Goal: Information Seeking & Learning: Learn about a topic

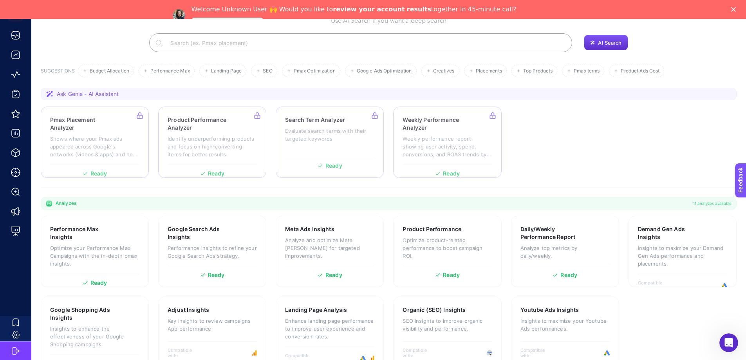
scroll to position [86, 0]
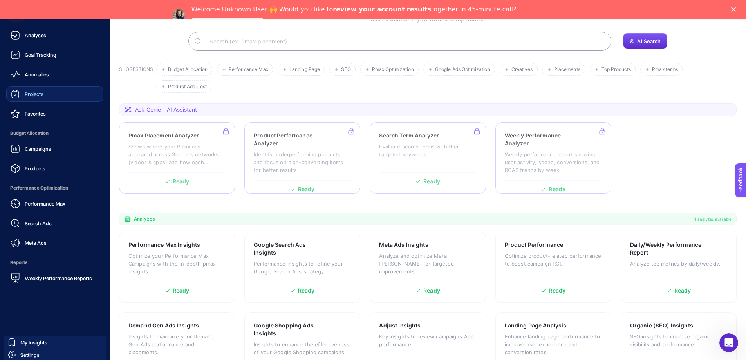
click at [50, 92] on link "Projects" at bounding box center [54, 94] width 97 height 16
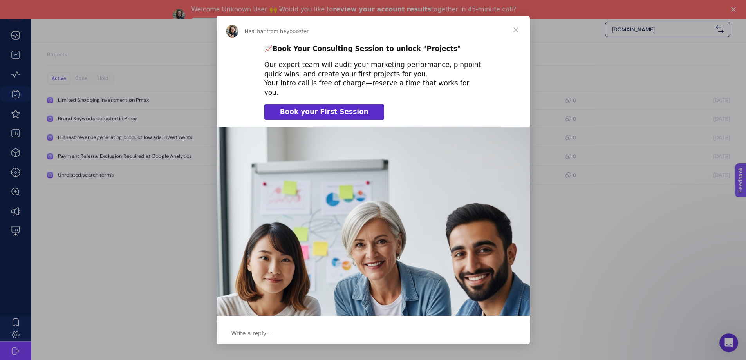
click at [515, 33] on span "Close" at bounding box center [516, 30] width 28 height 28
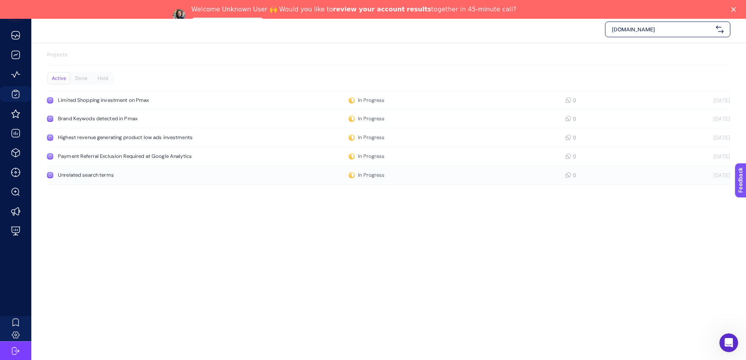
click at [94, 172] on div "Unrelated search terms" at bounding box center [148, 175] width 181 height 6
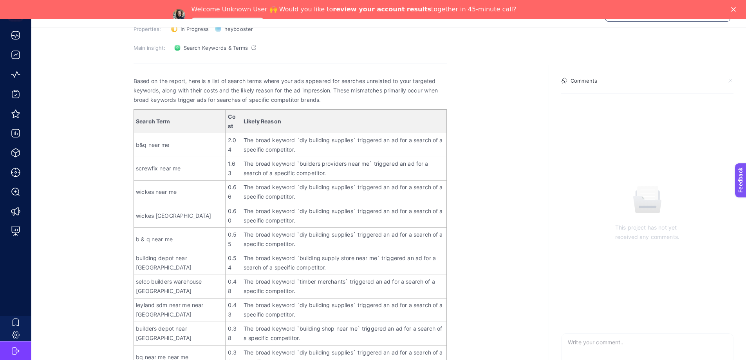
scroll to position [39, 0]
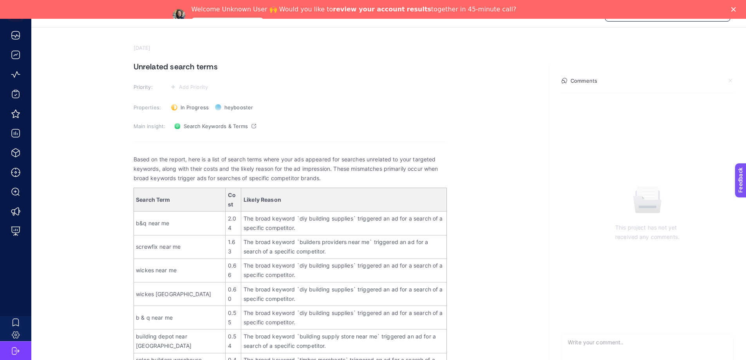
drag, startPoint x: 132, startPoint y: 142, endPoint x: 181, endPoint y: 163, distance: 52.8
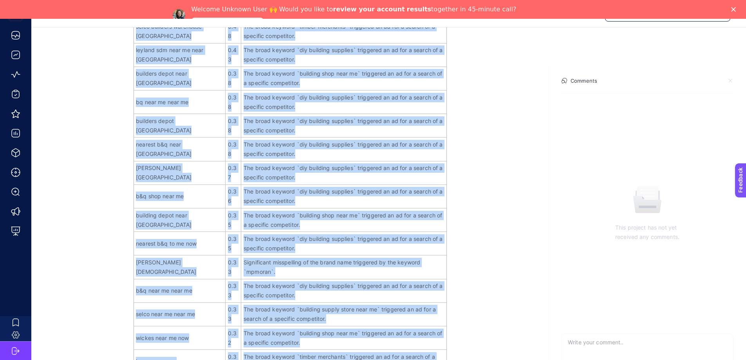
scroll to position [431, 0]
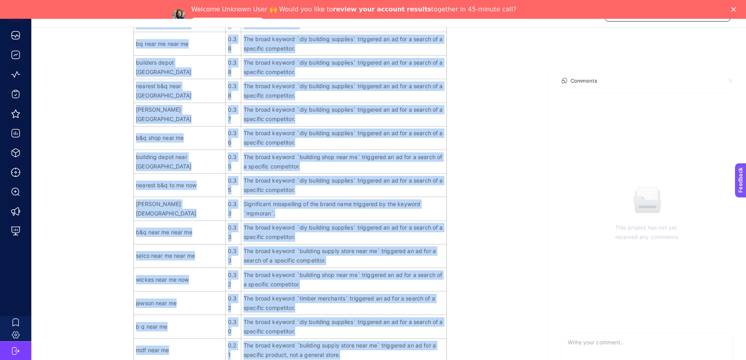
drag, startPoint x: 134, startPoint y: 143, endPoint x: 449, endPoint y: 279, distance: 343.3
click at [449, 279] on section "[DATE] Unrelated search terms Priority: Add Priority Properties: In Progress St…" at bounding box center [388, 31] width 715 height 794
copy div "Based on the report, here is a list of search terms where your ads appeared for…"
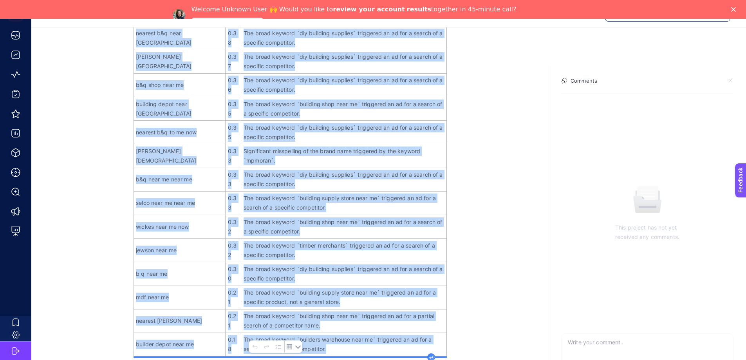
scroll to position [484, 0]
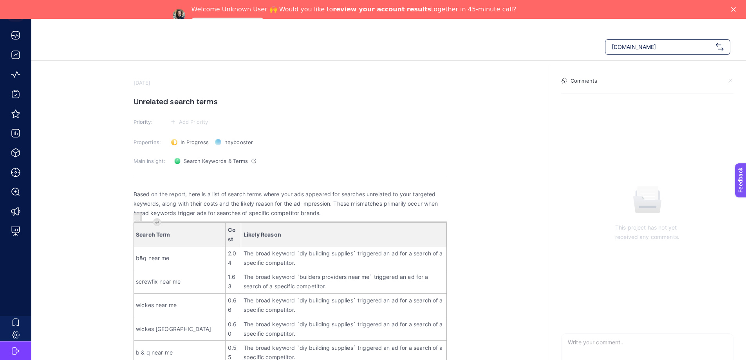
scroll to position [0, 0]
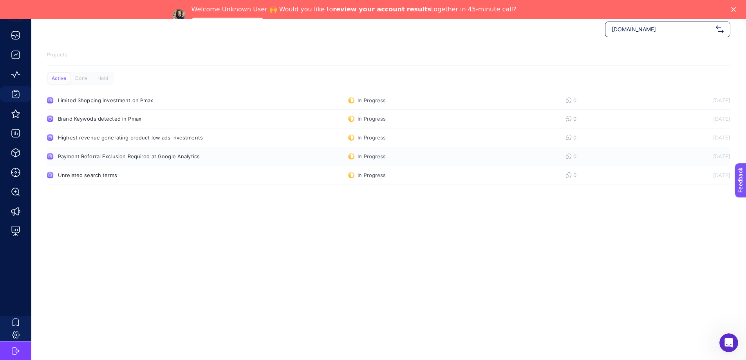
click at [147, 153] on div "Payment Referral Exclusion Required at Google Analytics" at bounding box center [148, 156] width 181 height 6
click at [727, 346] on icon "Open Intercom Messenger" at bounding box center [727, 341] width 13 height 13
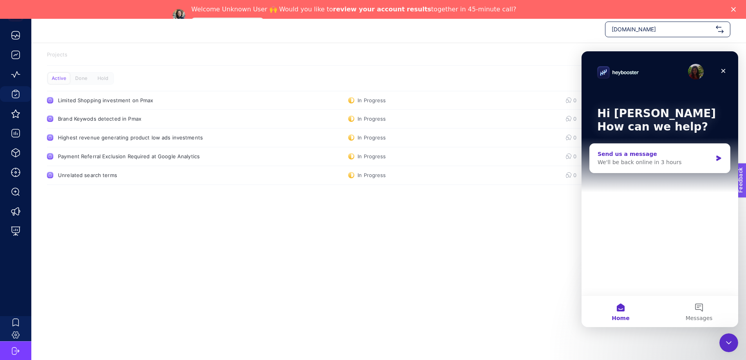
click at [622, 154] on div "Send us a message" at bounding box center [655, 154] width 115 height 8
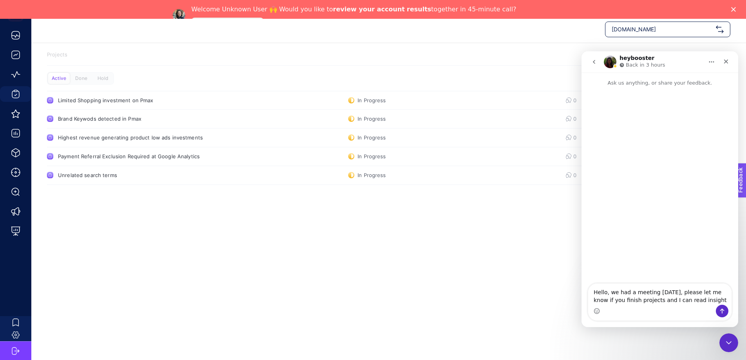
type textarea "Hello, we had a meeting [DATE], please let me know if you finish projects and I…"
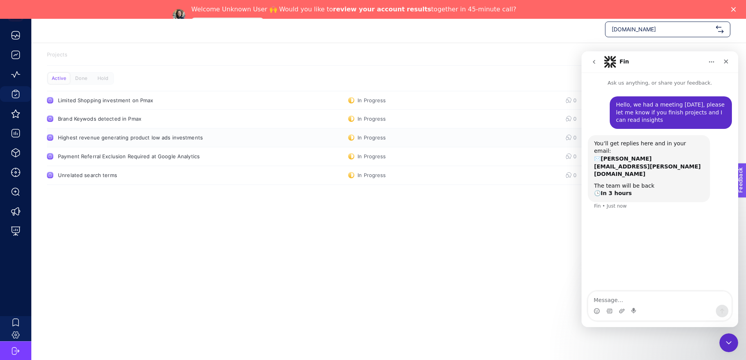
click at [110, 134] on div "Highest revenue generating product low ads investments" at bounding box center [148, 137] width 181 height 6
click at [129, 116] on div "Brand Keywods detected in Pmax" at bounding box center [148, 119] width 181 height 6
click at [99, 91] on link "Limited Shopping investment on Pmax In Progress 0 [DATE]" at bounding box center [388, 100] width 683 height 19
click at [618, 302] on textarea "Message…" at bounding box center [659, 297] width 143 height 13
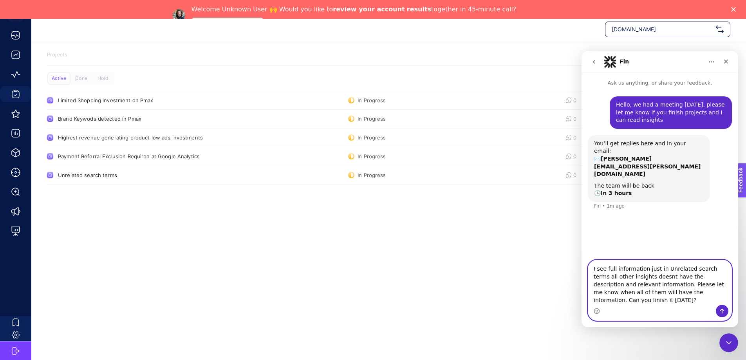
click at [582, 51] on span "don't" at bounding box center [582, 51] width 0 height 0
click at [711, 278] on textarea "I see full information just in Unrelated search terms all other insights don't …" at bounding box center [659, 282] width 143 height 45
click at [582, 51] on span "terms" at bounding box center [582, 51] width 0 height 0
click at [672, 278] on textarea "I see full information just in Unrelated search terms; all other insights don't…" at bounding box center [659, 282] width 143 height 45
click at [582, 51] on span "unrelated" at bounding box center [582, 51] width 0 height 0
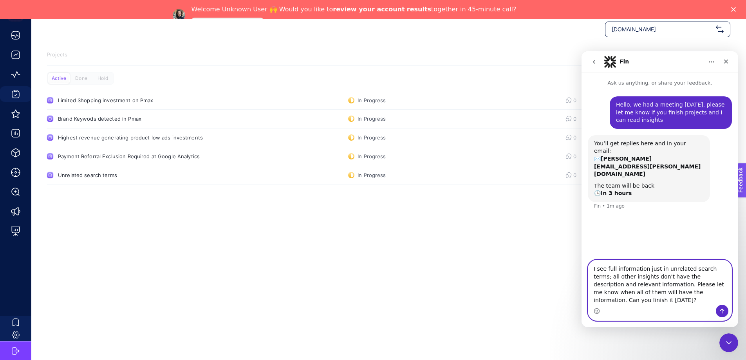
type textarea "I see full information just in unrelated search terms; all other insights don't…"
click at [723, 311] on icon "Send a message…" at bounding box center [722, 311] width 6 height 6
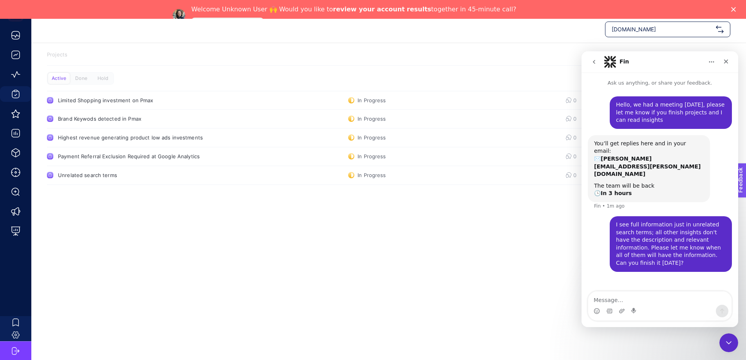
click at [139, 243] on div "[DOMAIN_NAME] Projects Active Done Hold Limited Shopping investment on Pmax In …" at bounding box center [373, 196] width 746 height 360
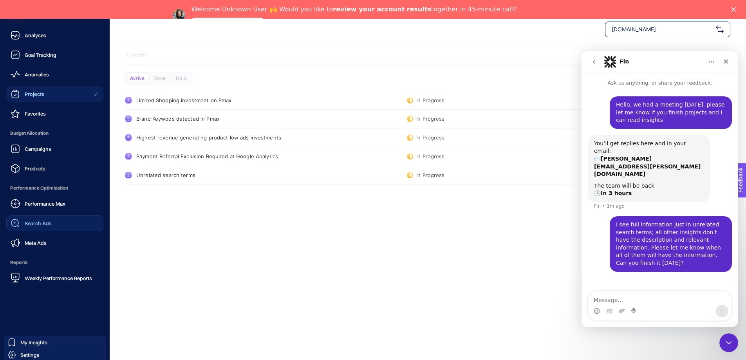
click at [41, 222] on span "Search Ads" at bounding box center [38, 223] width 27 height 6
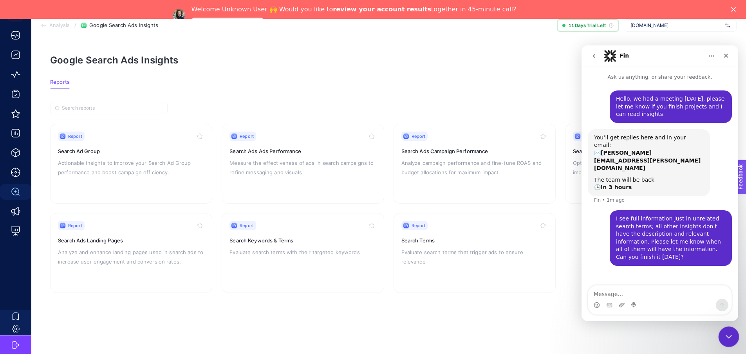
drag, startPoint x: 728, startPoint y: 332, endPoint x: 1328, endPoint y: 605, distance: 659.2
click at [729, 331] on icon "Close Intercom Messenger" at bounding box center [727, 335] width 9 height 9
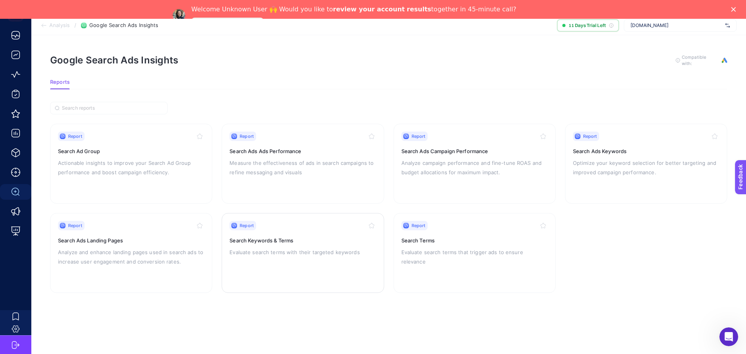
click at [284, 243] on div "Report Search Keywords & Terms Evaluate search terms with their targeted keywor…" at bounding box center [302, 253] width 146 height 64
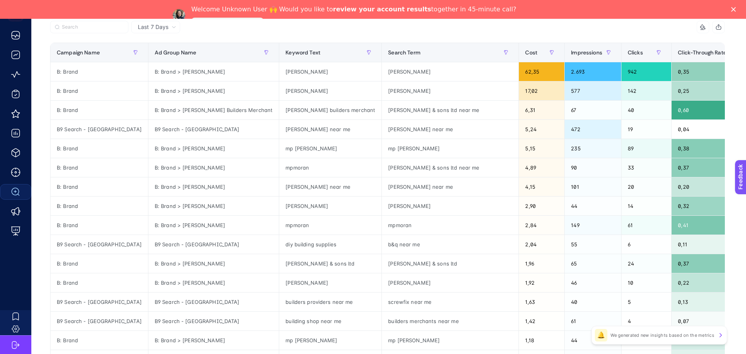
scroll to position [107, 4]
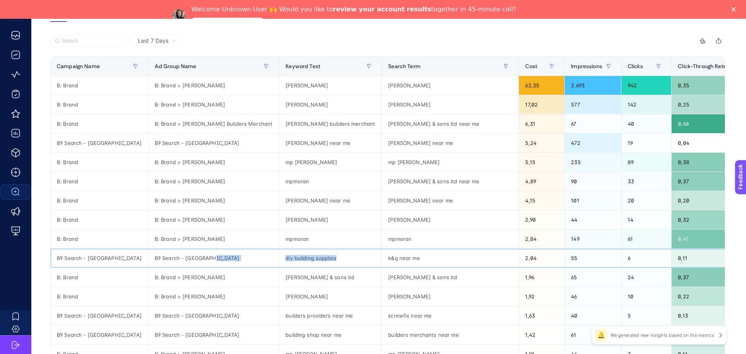
drag, startPoint x: 289, startPoint y: 242, endPoint x: 226, endPoint y: 245, distance: 62.7
click at [226, 249] on tr "B9 Search - Tottenham B9 Search - Tottenham diy building supplies b&q near me 2…" at bounding box center [573, 258] width 1044 height 19
copy tr "diy building supplies"
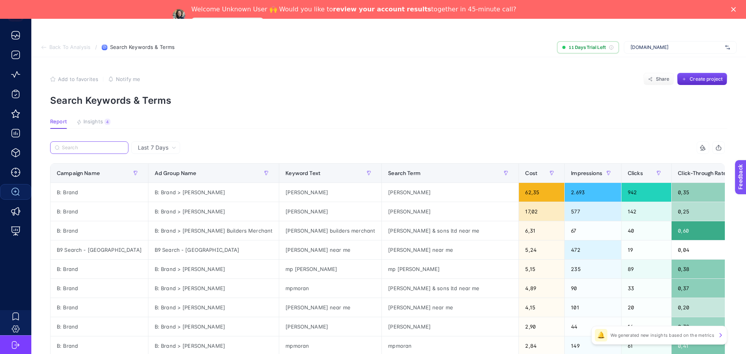
click at [70, 145] on input "Search" at bounding box center [93, 148] width 62 height 6
paste input "diy building supplies"
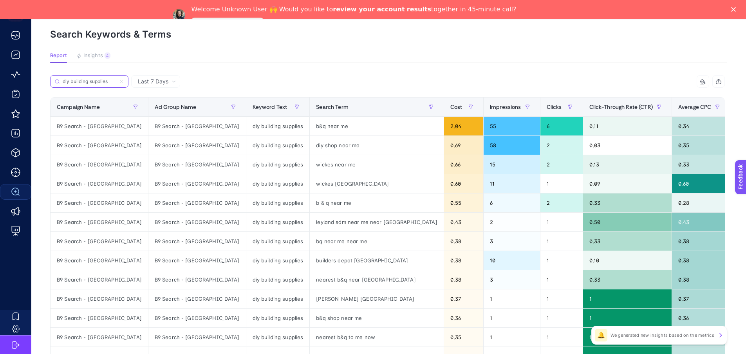
scroll to position [78, 4]
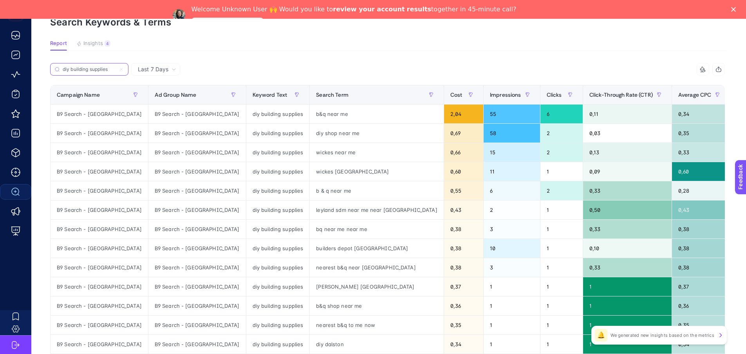
type input "diy building supplies"
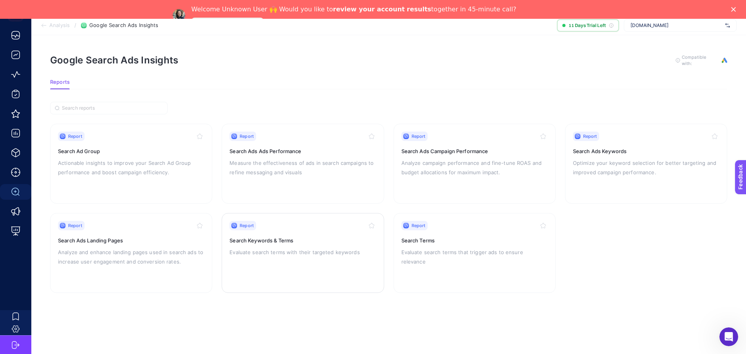
click at [259, 248] on p "Evaluate search terms with their targeted keywords" at bounding box center [302, 252] width 146 height 9
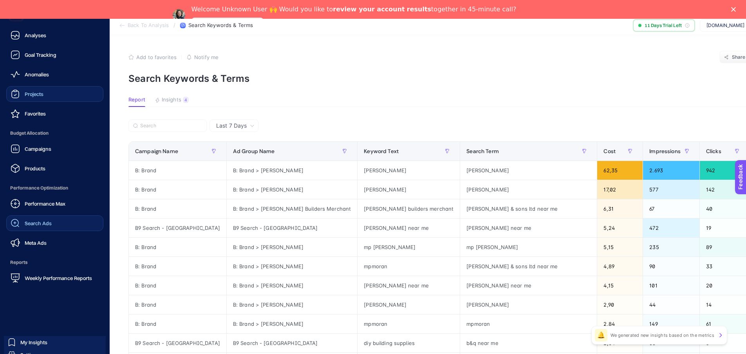
click at [33, 93] on span "Projects" at bounding box center [34, 94] width 19 height 6
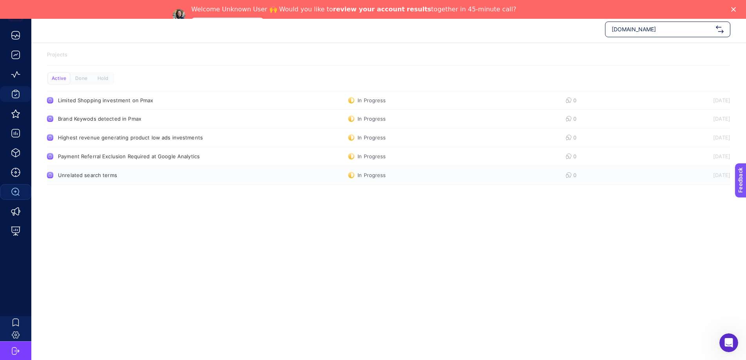
click at [112, 172] on div "Unrelated search terms" at bounding box center [148, 175] width 181 height 6
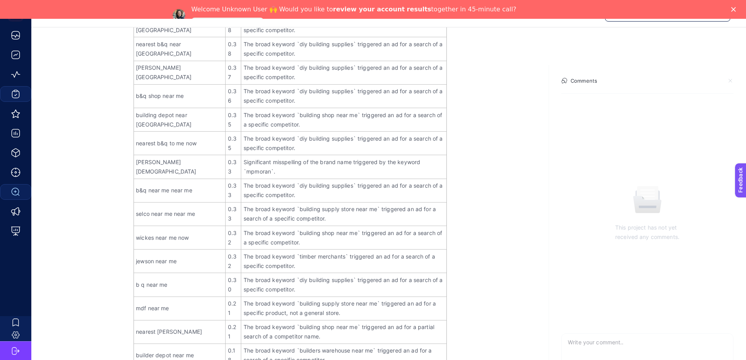
scroll to position [484, 0]
